Goal: Task Accomplishment & Management: Manage account settings

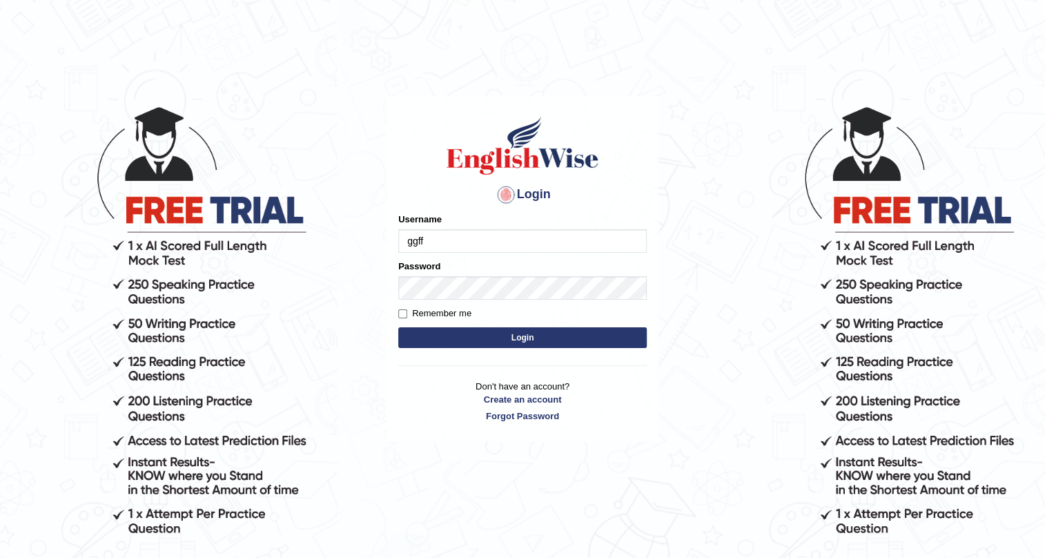
type input "ggff"
click at [469, 342] on button "Login" at bounding box center [522, 337] width 249 height 21
